Goal: Information Seeking & Learning: Learn about a topic

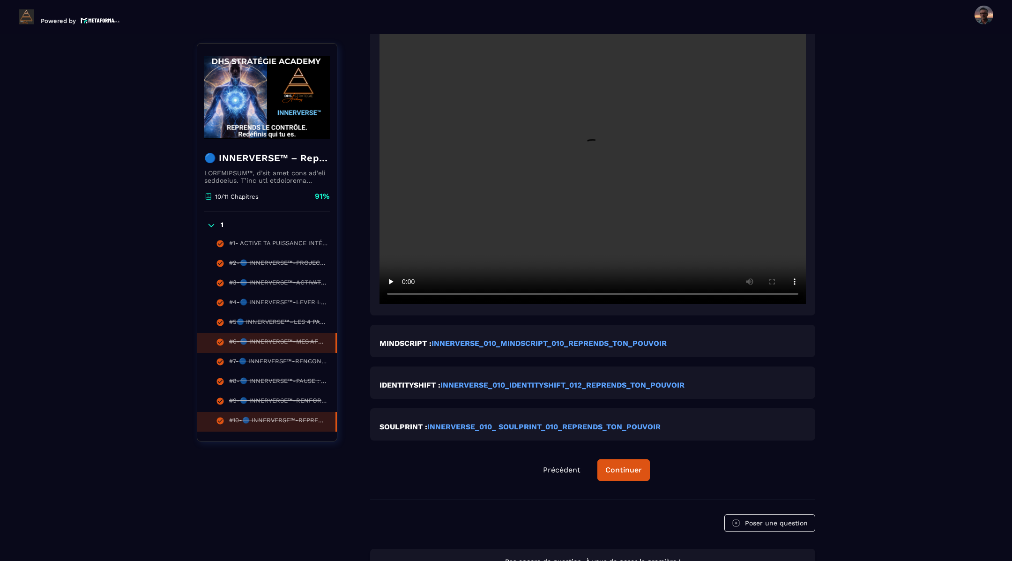
scroll to position [344, 0]
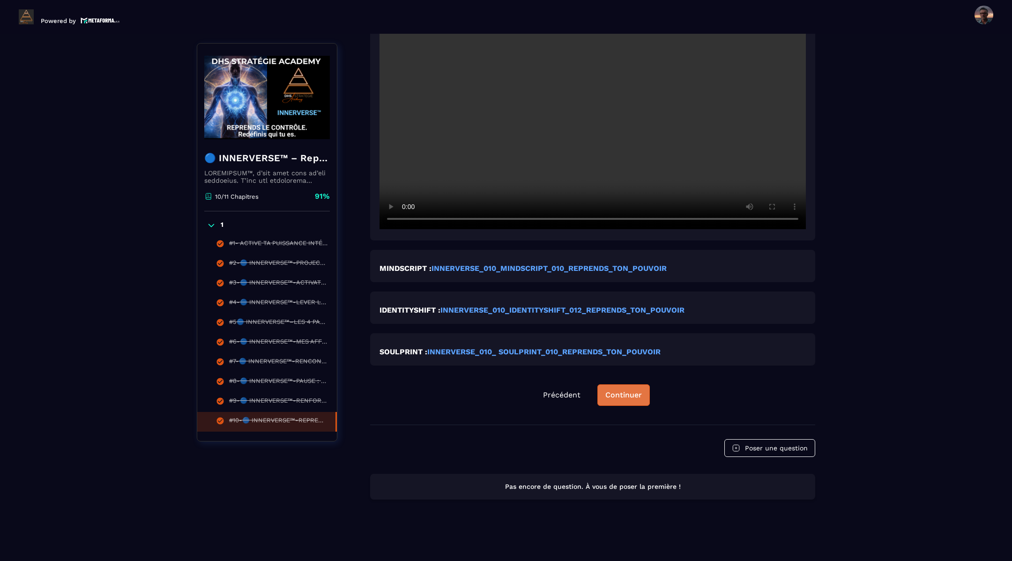
click at [620, 396] on div "Continuer" at bounding box center [623, 394] width 37 height 9
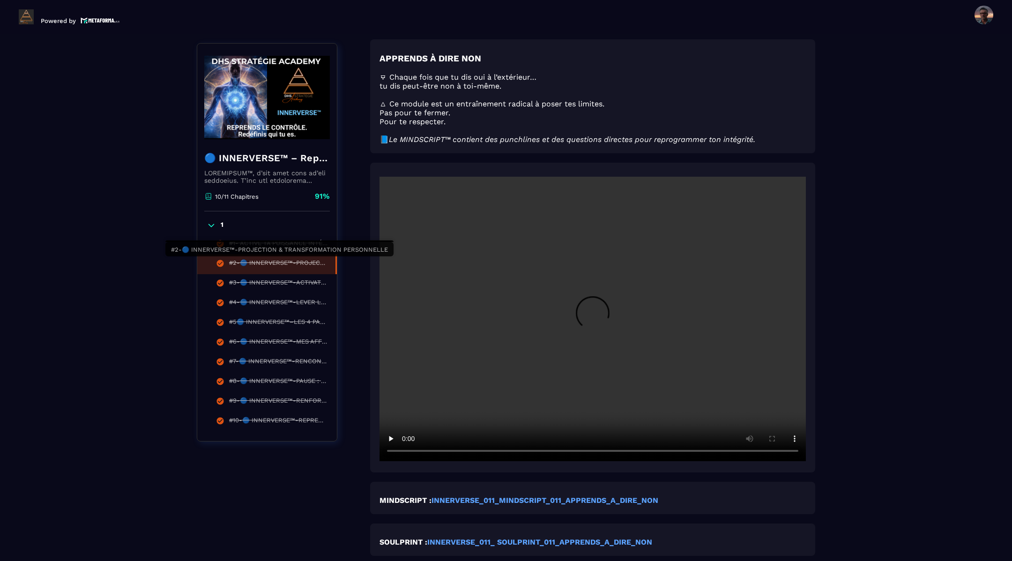
scroll to position [102, 0]
click at [211, 222] on icon at bounding box center [211, 225] width 9 height 9
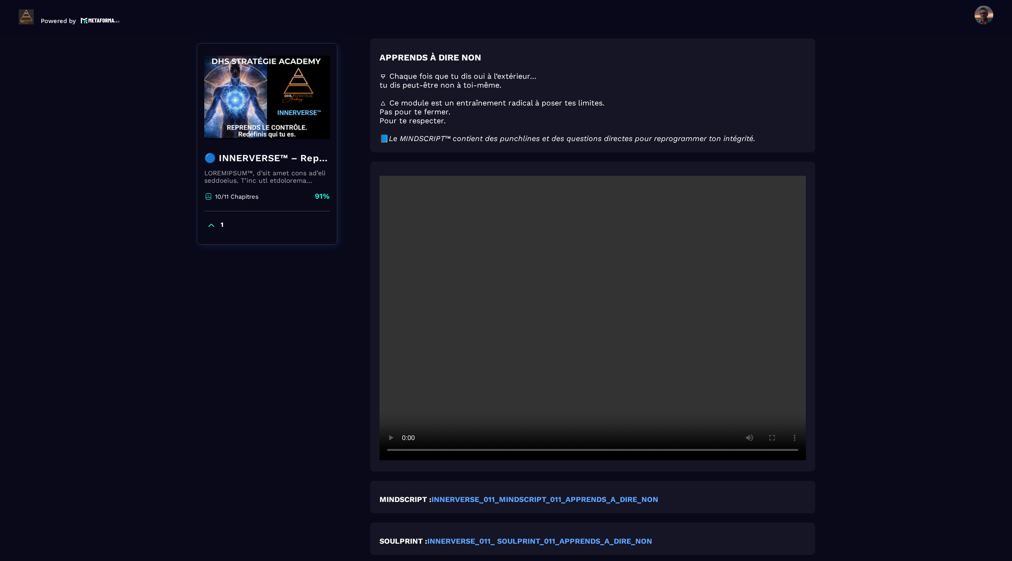
click at [211, 222] on icon at bounding box center [211, 225] width 9 height 9
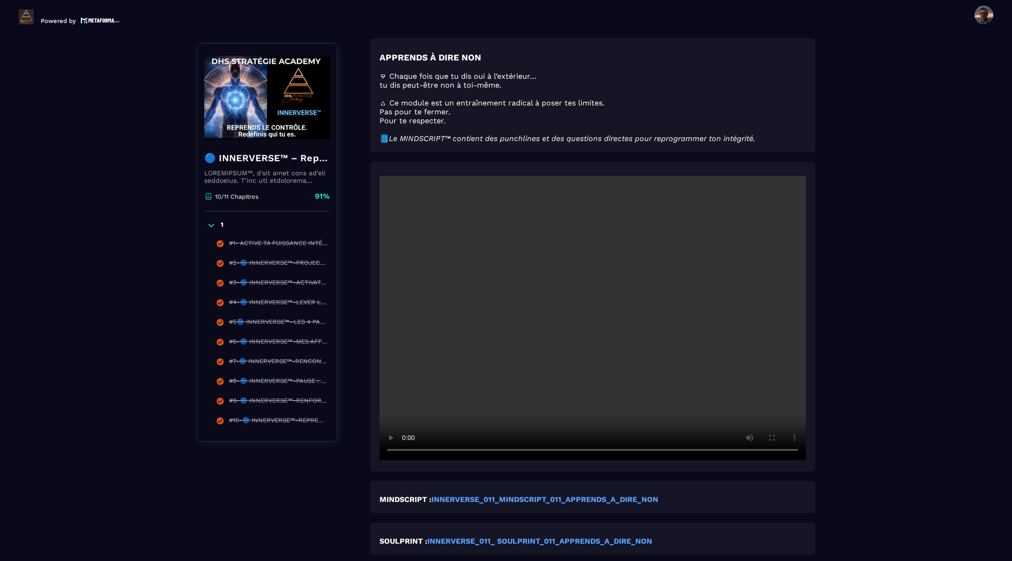
click at [150, 212] on div "Formations / 🔵 INNERVERSE™ – Reprogrammation Quantique & Activation du Soi Réel…" at bounding box center [506, 341] width 974 height 726
click at [311, 397] on div "#9-🔵 INNERVERSE™-RENFORCE TON MINDSET" at bounding box center [277, 402] width 97 height 10
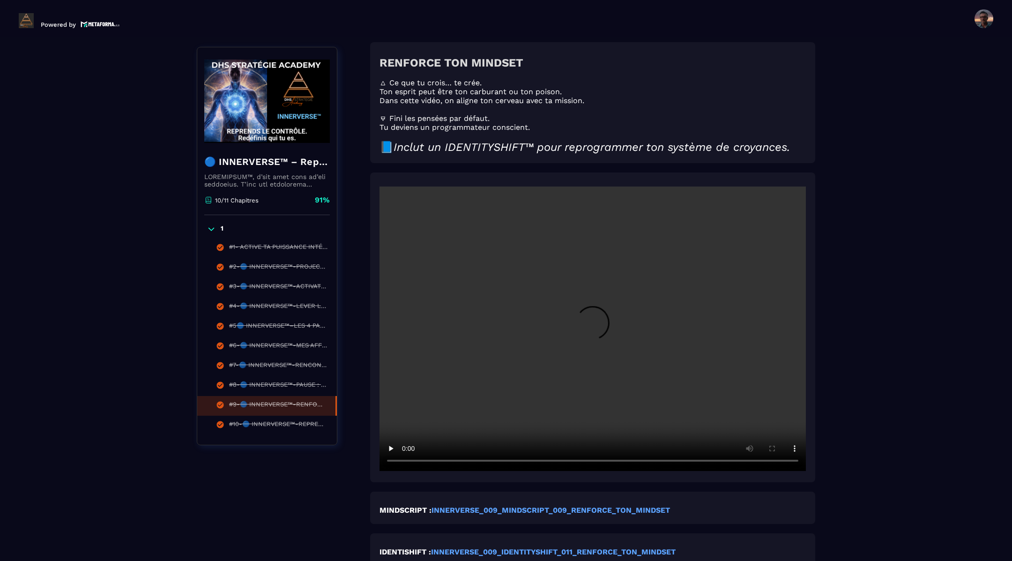
scroll to position [4, 0]
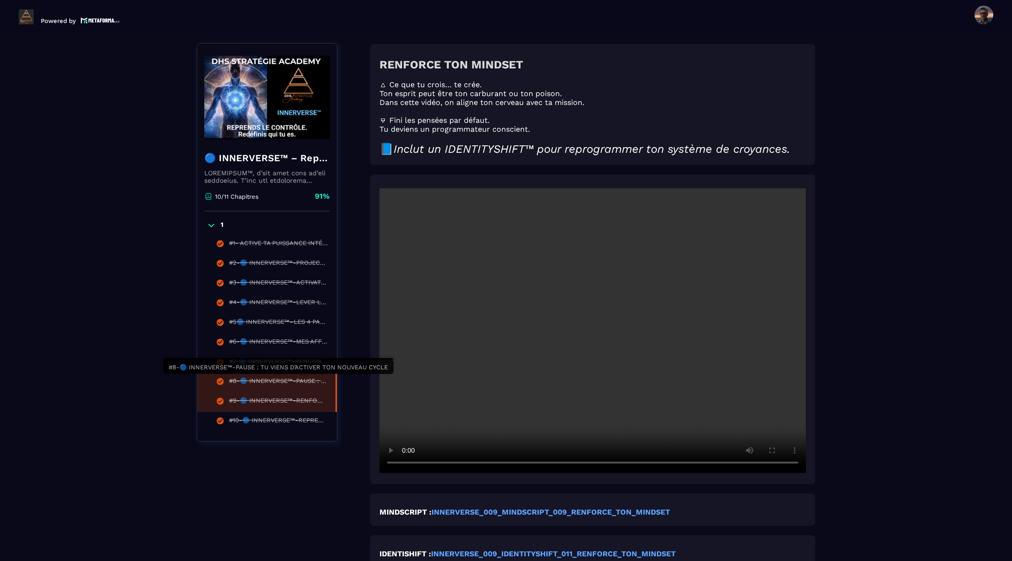
click at [305, 384] on div "#8-🔵 INNERVERSE™-PAUSE : TU VIENS D’ACTIVER TON NOUVEAU CYCLE" at bounding box center [277, 382] width 97 height 10
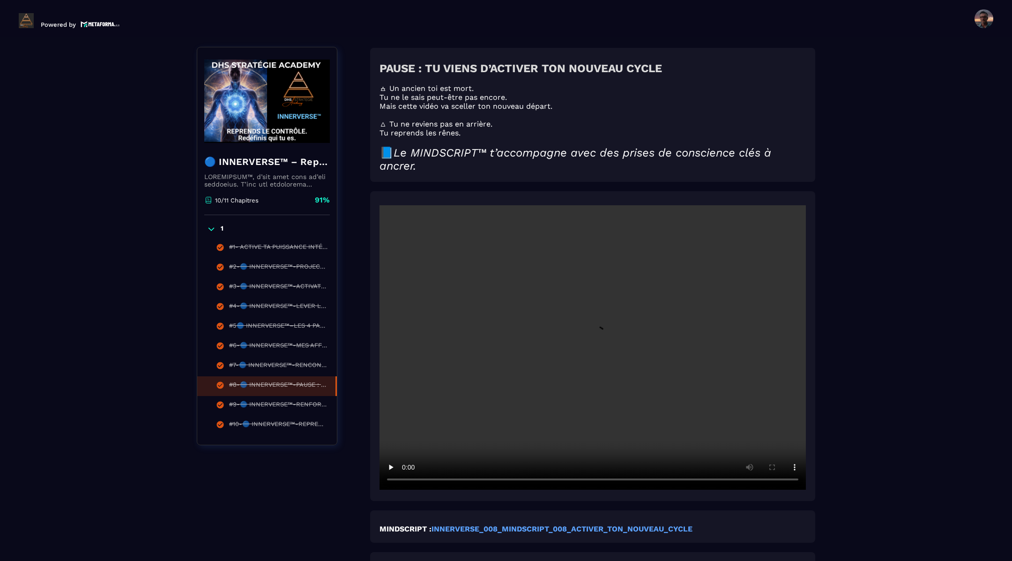
scroll to position [4, 0]
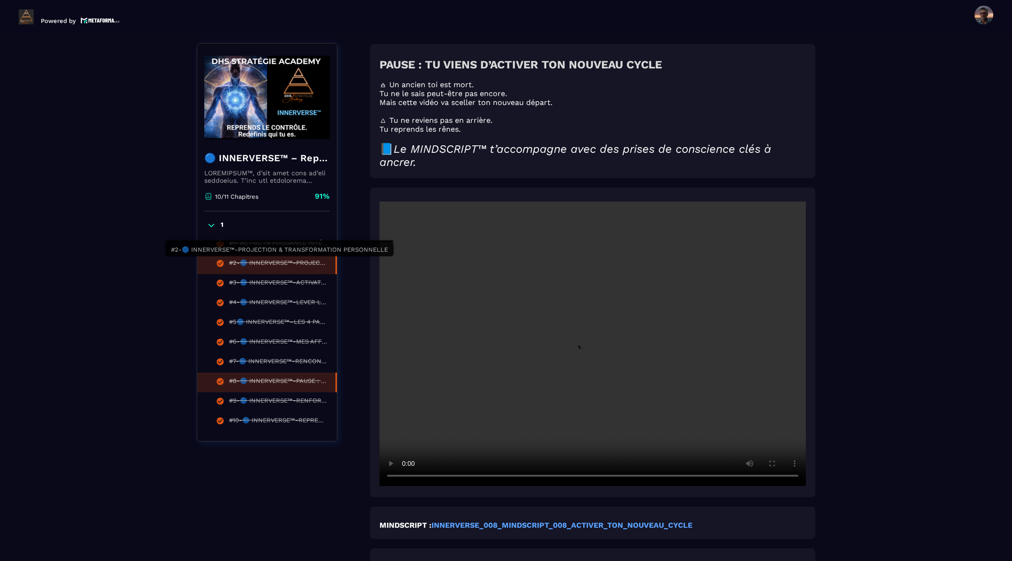
click at [304, 265] on div "#2-🔵 INNERVERSE™-PROJECTION & TRANSFORMATION PERSONNELLE" at bounding box center [277, 264] width 97 height 10
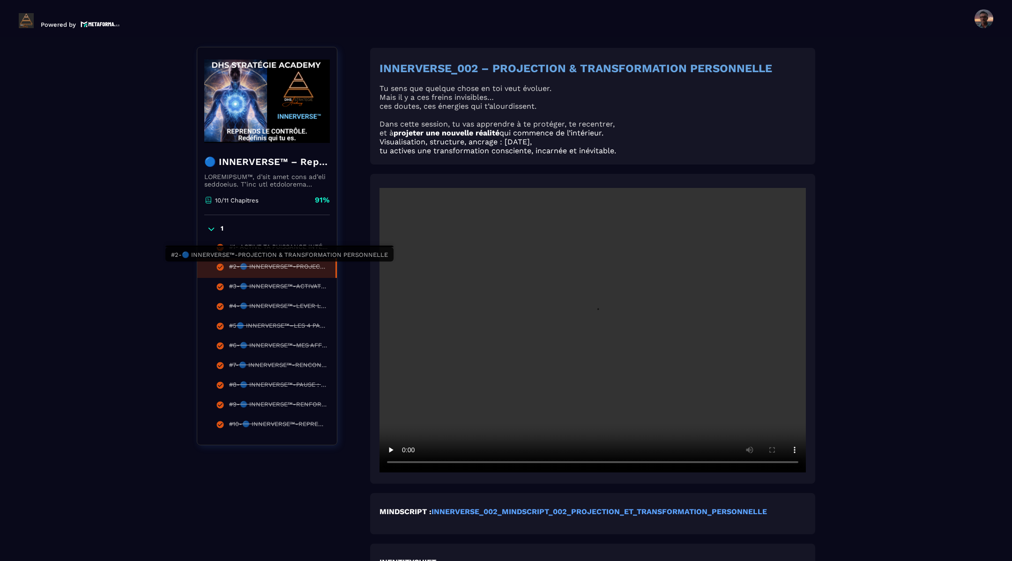
scroll to position [4, 0]
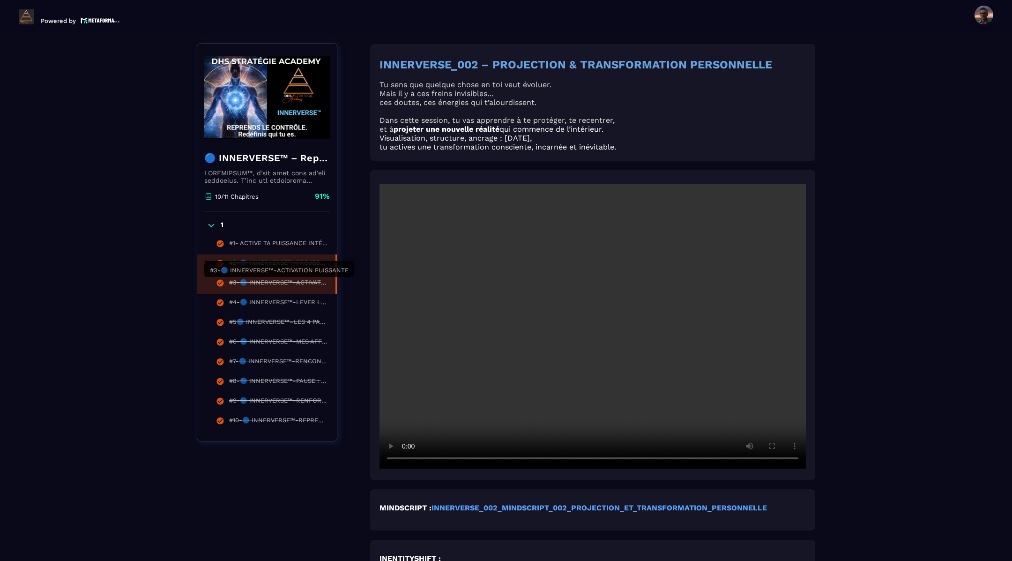
click at [309, 286] on div "#3-🔵 INNERVERSE™-ACTIVATION PUISSANTE" at bounding box center [277, 284] width 97 height 10
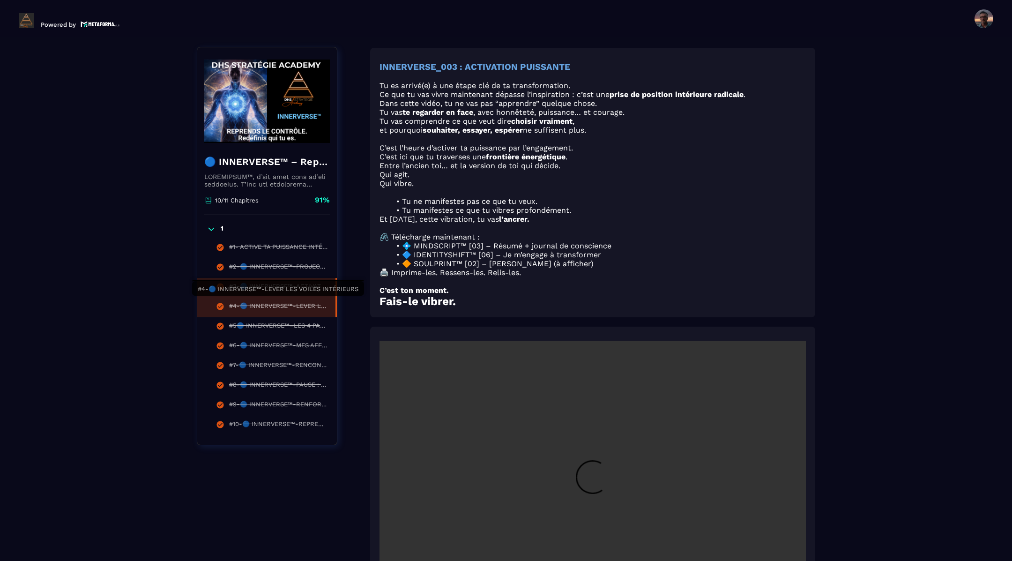
scroll to position [4, 0]
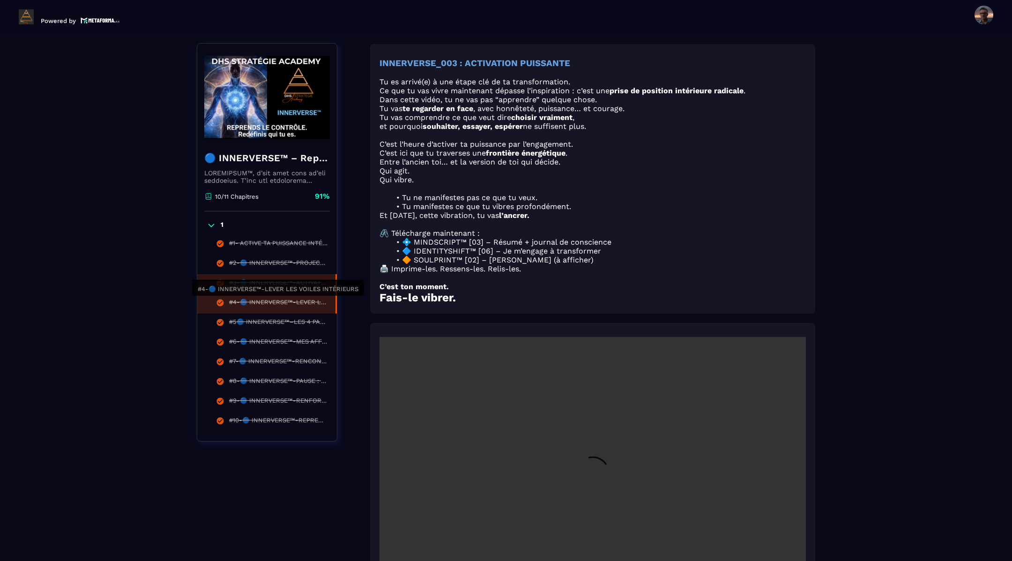
click at [303, 305] on div "#4-🔵 INNERVERSE™-LEVER LES VOILES INTÉRIEURS" at bounding box center [277, 303] width 97 height 10
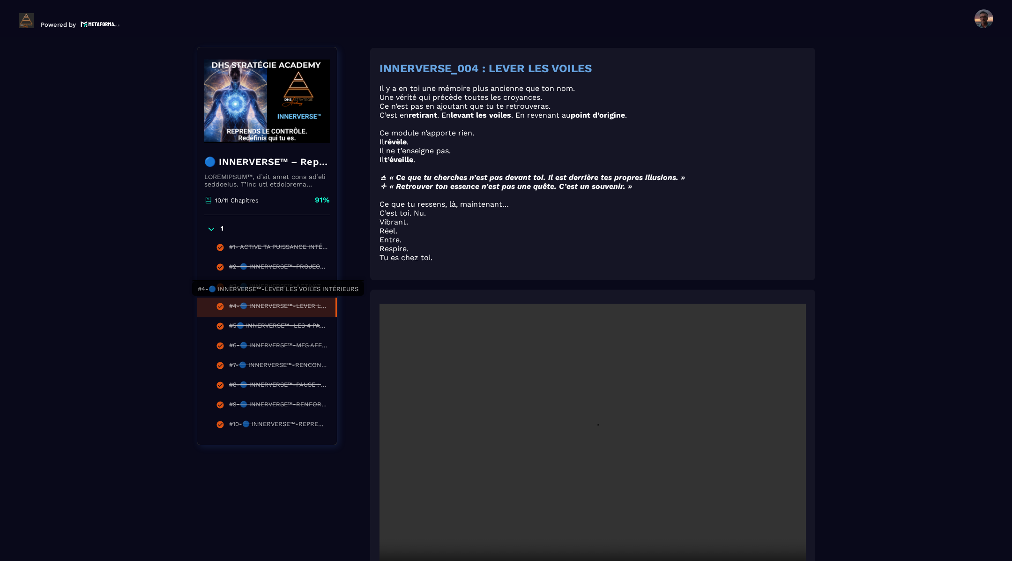
scroll to position [4, 0]
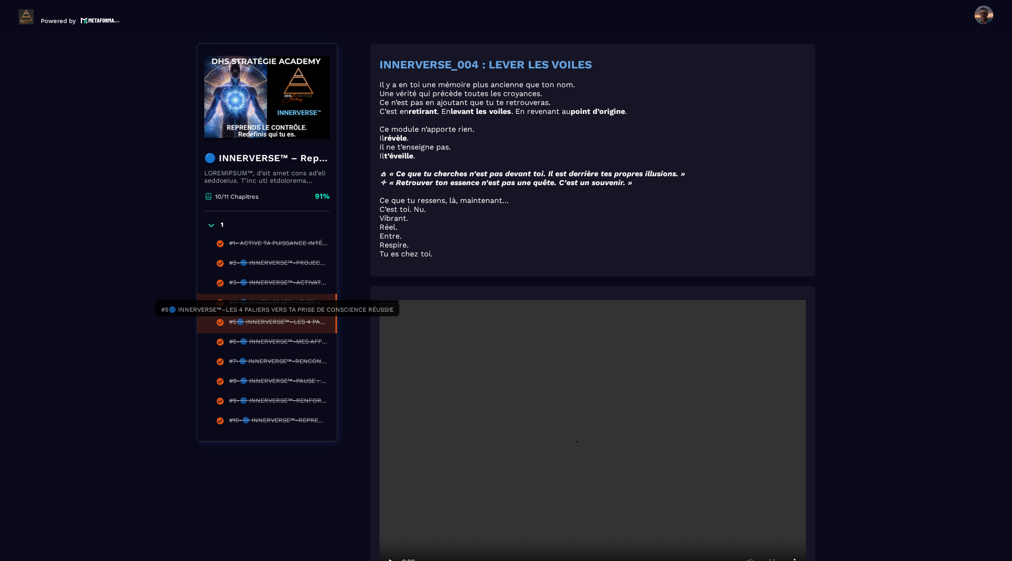
click at [301, 321] on div "#5🔵 INNERVERSE™–LES 4 PALIERS VERS TA PRISE DE CONSCIENCE RÉUSSIE" at bounding box center [277, 323] width 97 height 10
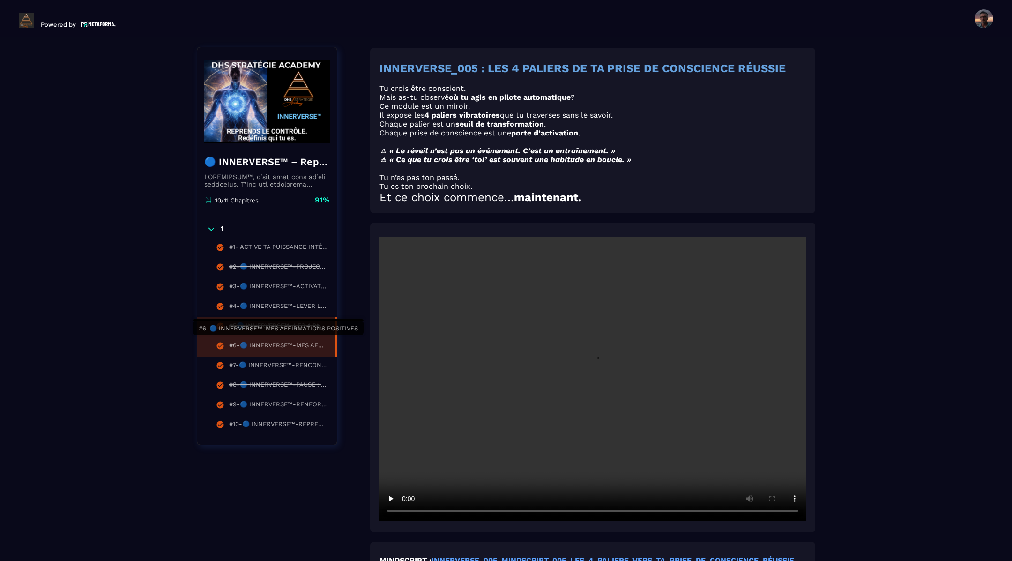
scroll to position [4, 0]
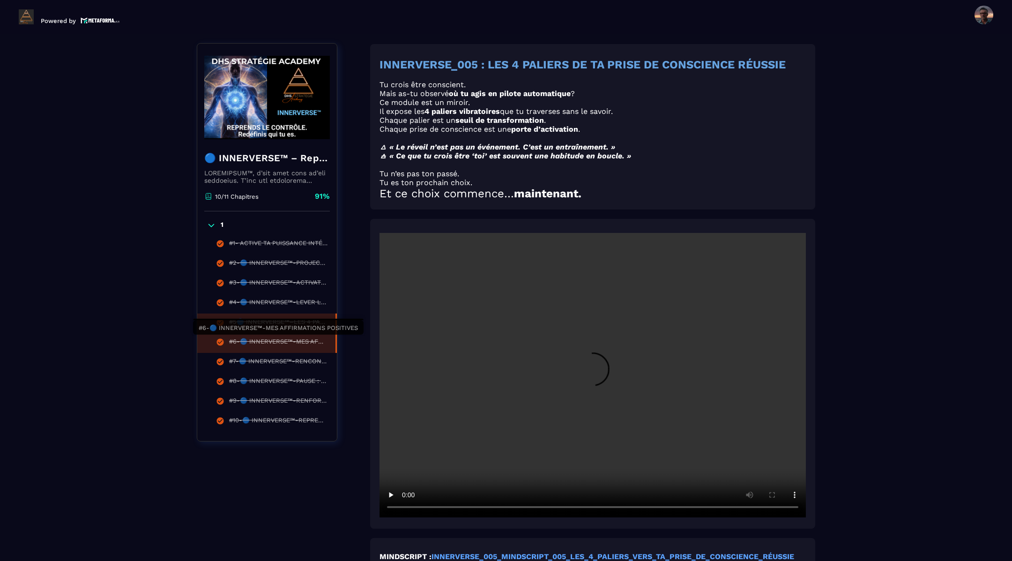
click at [297, 344] on div "#6-🔵 INNERVERSE™-MES AFFIRMATIONS POSITIVES" at bounding box center [277, 343] width 97 height 10
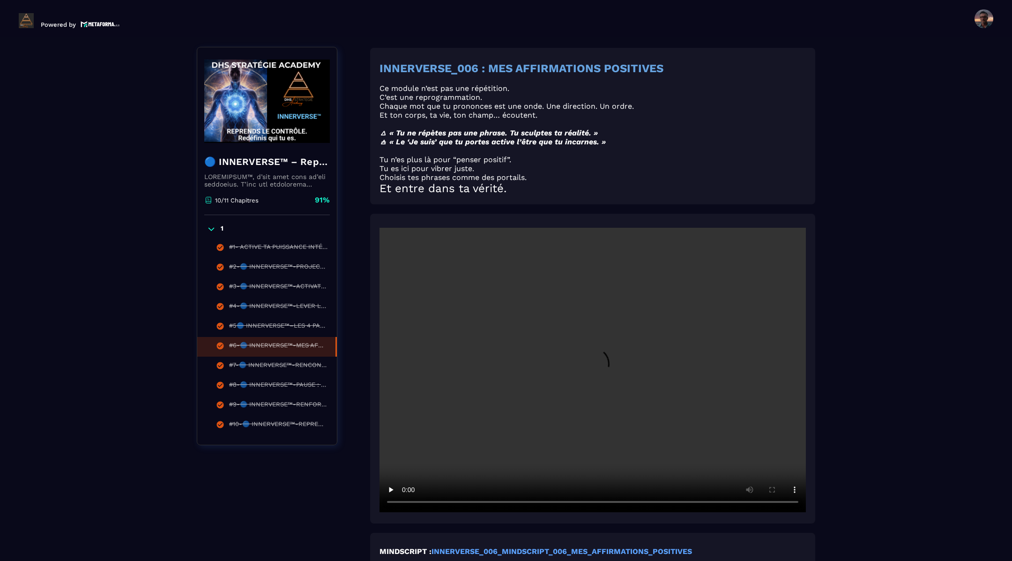
scroll to position [4, 0]
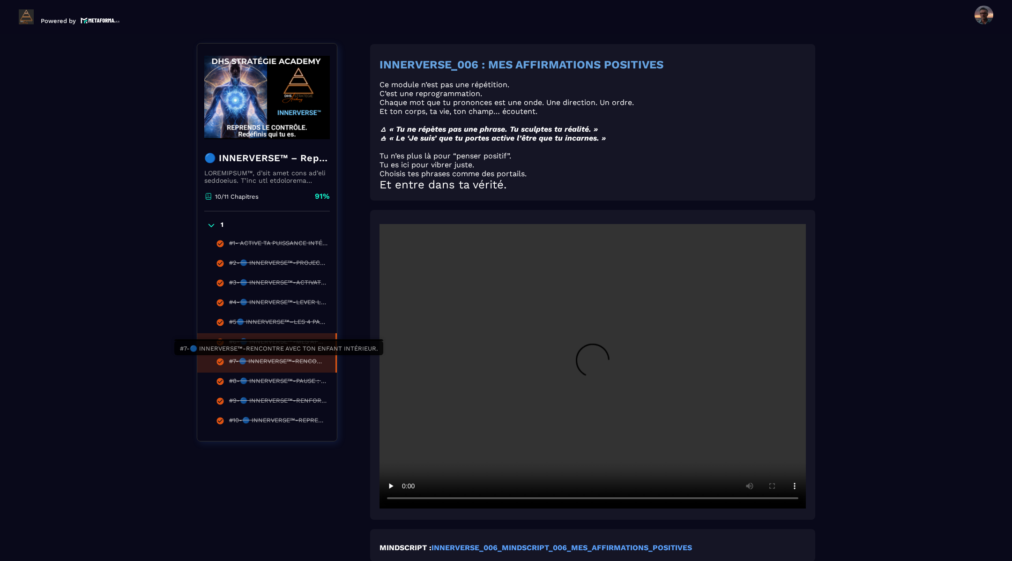
click at [300, 363] on div "#7-🔵 INNERVERSE™-RENCONTRE AVEC TON ENFANT INTÉRIEUR." at bounding box center [277, 362] width 97 height 10
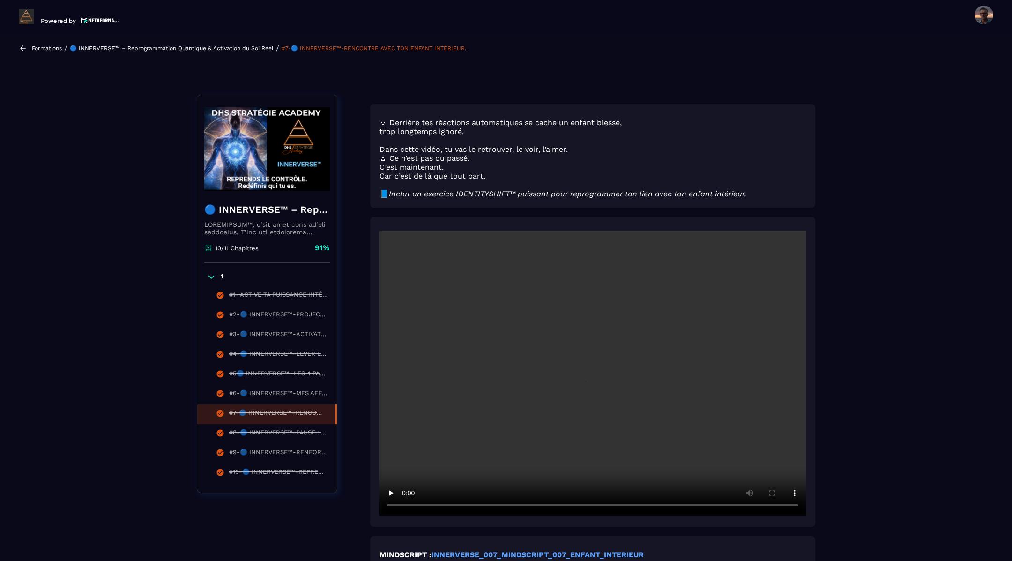
scroll to position [44, 0]
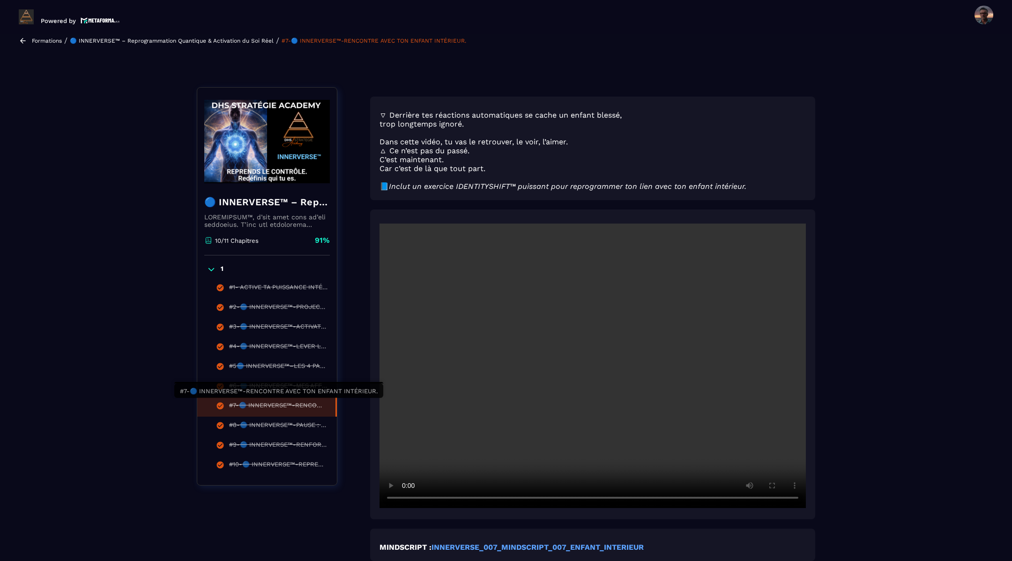
click at [297, 402] on div "#7-🔵 INNERVERSE™-RENCONTRE AVEC TON ENFANT INTÉRIEUR." at bounding box center [277, 406] width 97 height 10
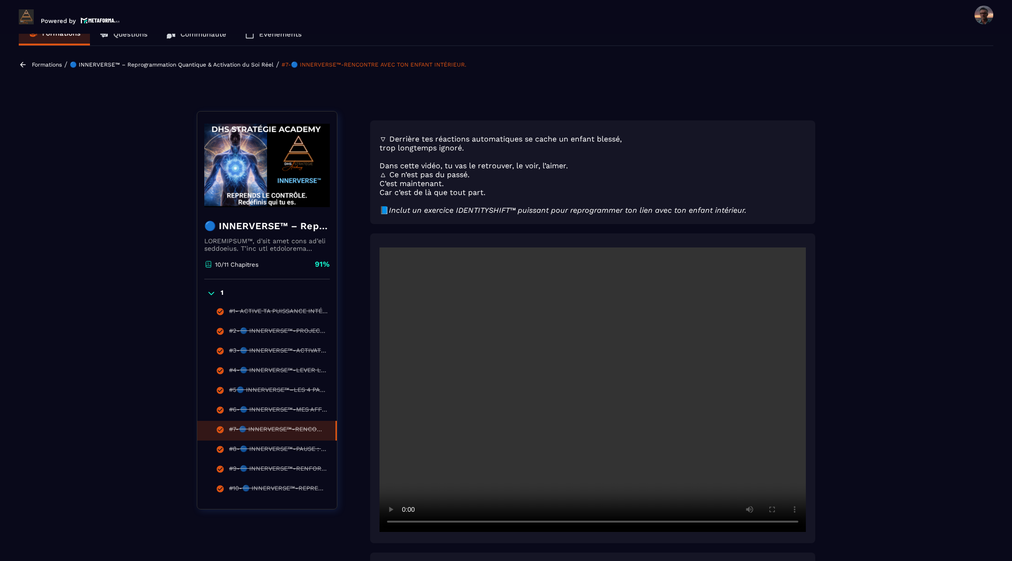
scroll to position [27, 0]
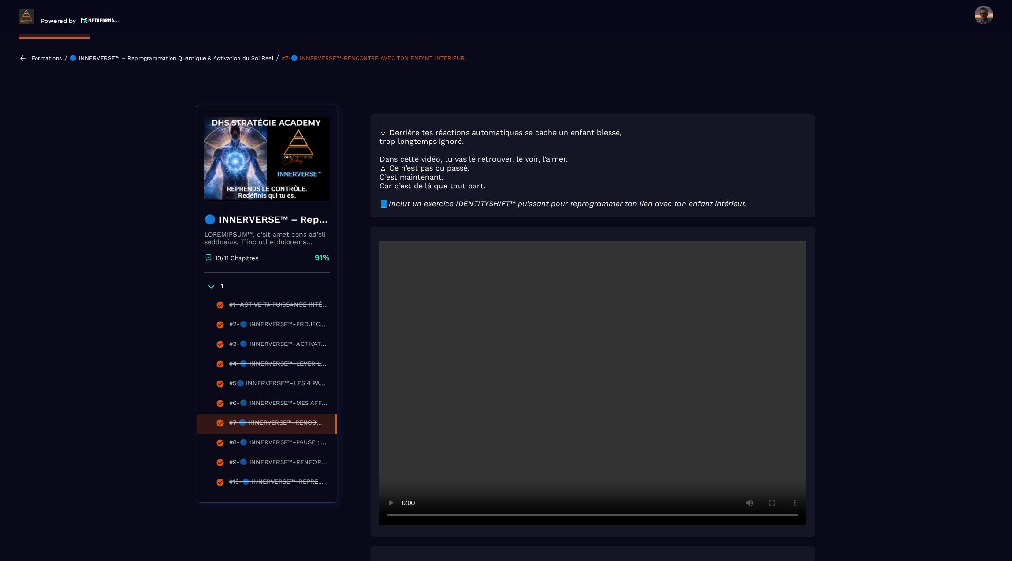
click at [22, 56] on icon at bounding box center [23, 58] width 8 height 8
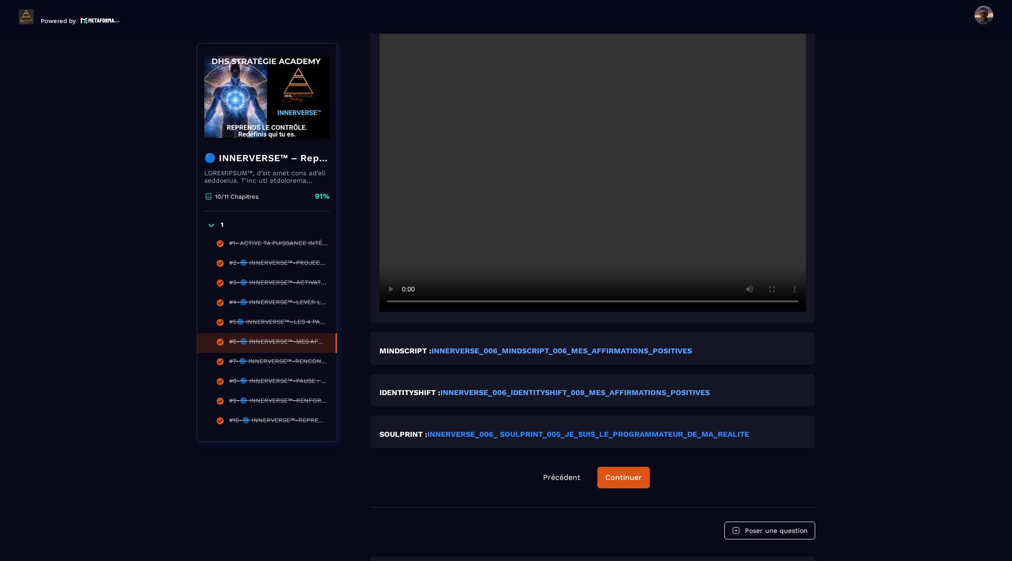
scroll to position [373, 0]
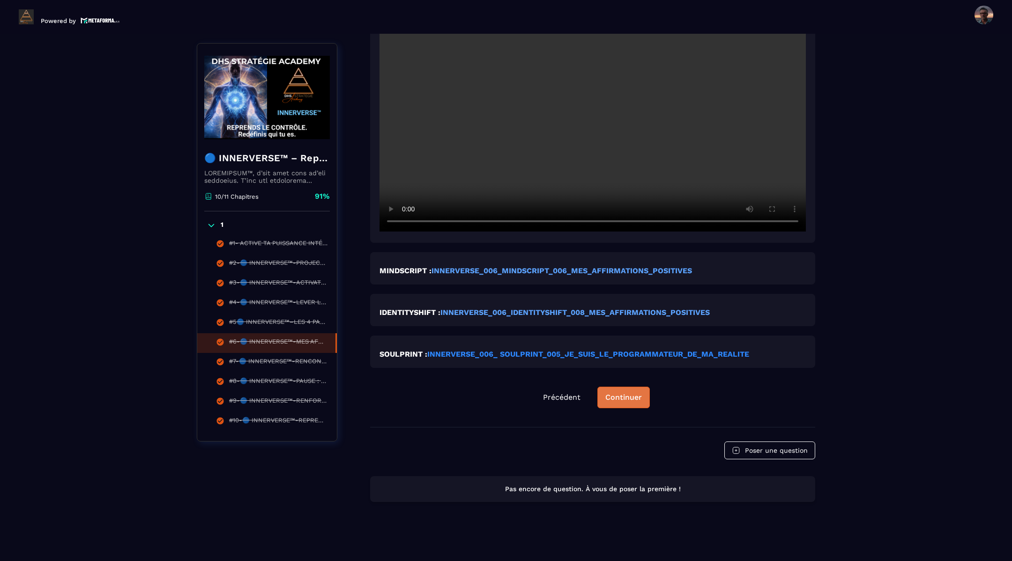
click at [625, 401] on button "Continuer" at bounding box center [623, 397] width 52 height 22
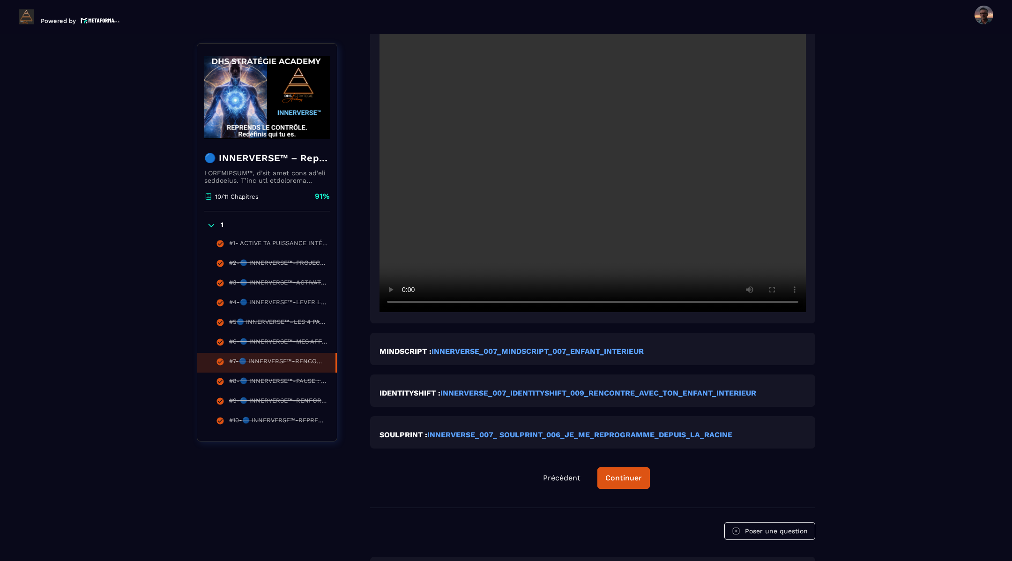
scroll to position [242, 0]
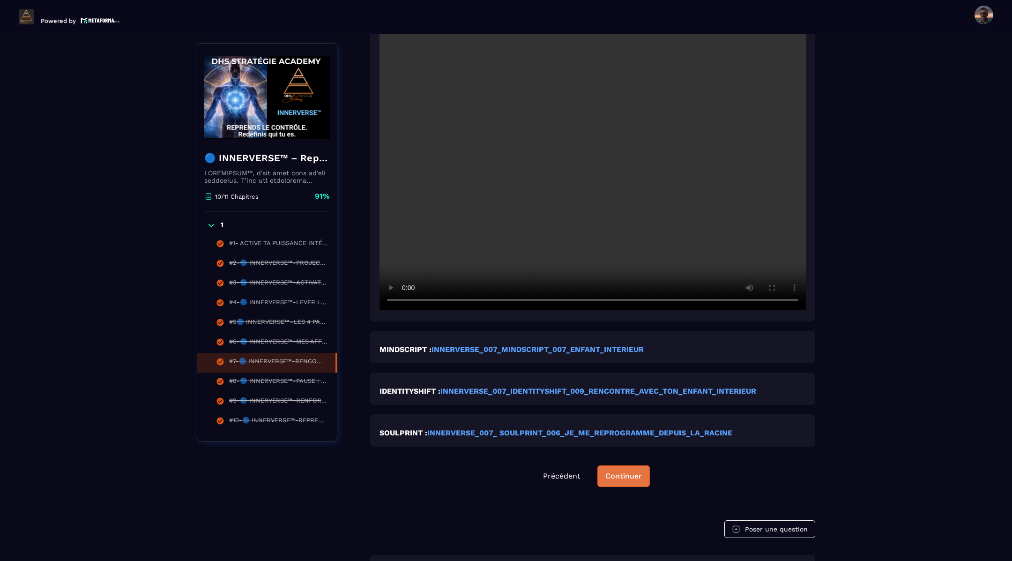
click at [630, 480] on button "Continuer" at bounding box center [623, 476] width 52 height 22
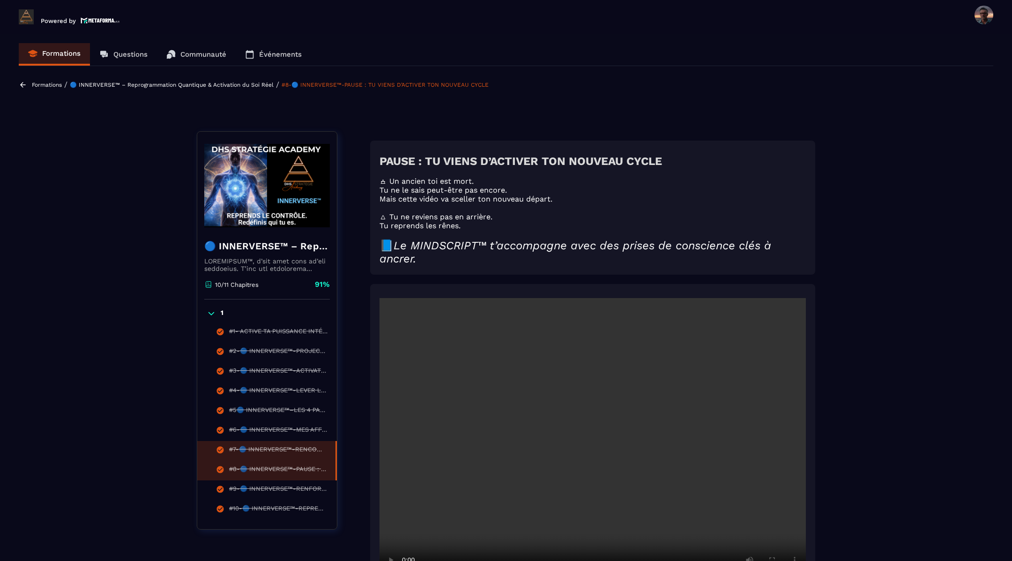
click at [289, 449] on div "#7-🔵 INNERVERSE™-RENCONTRE AVEC TON ENFANT INTÉRIEUR." at bounding box center [277, 450] width 97 height 10
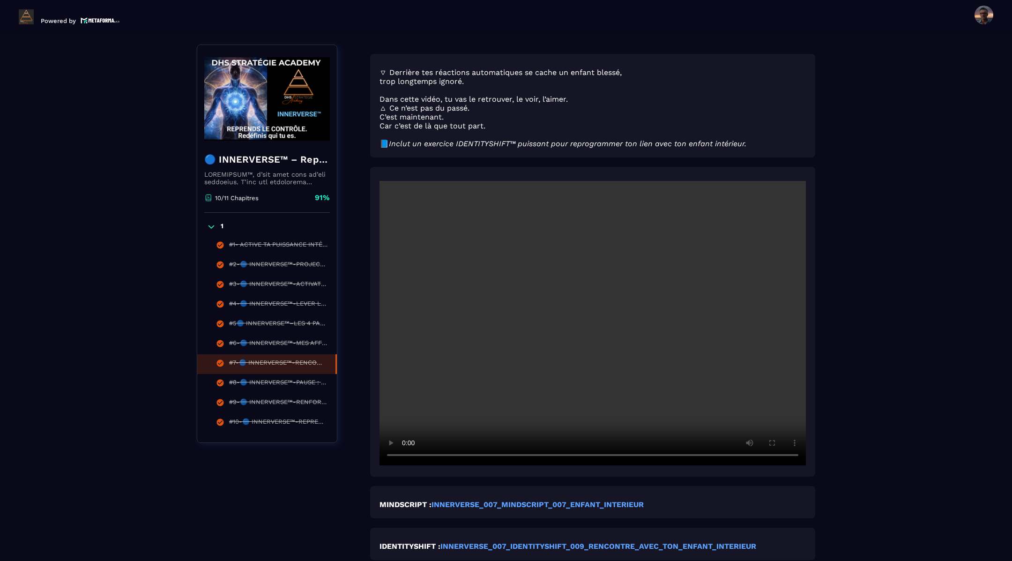
scroll to position [96, 0]
